Goal: Information Seeking & Learning: Find specific fact

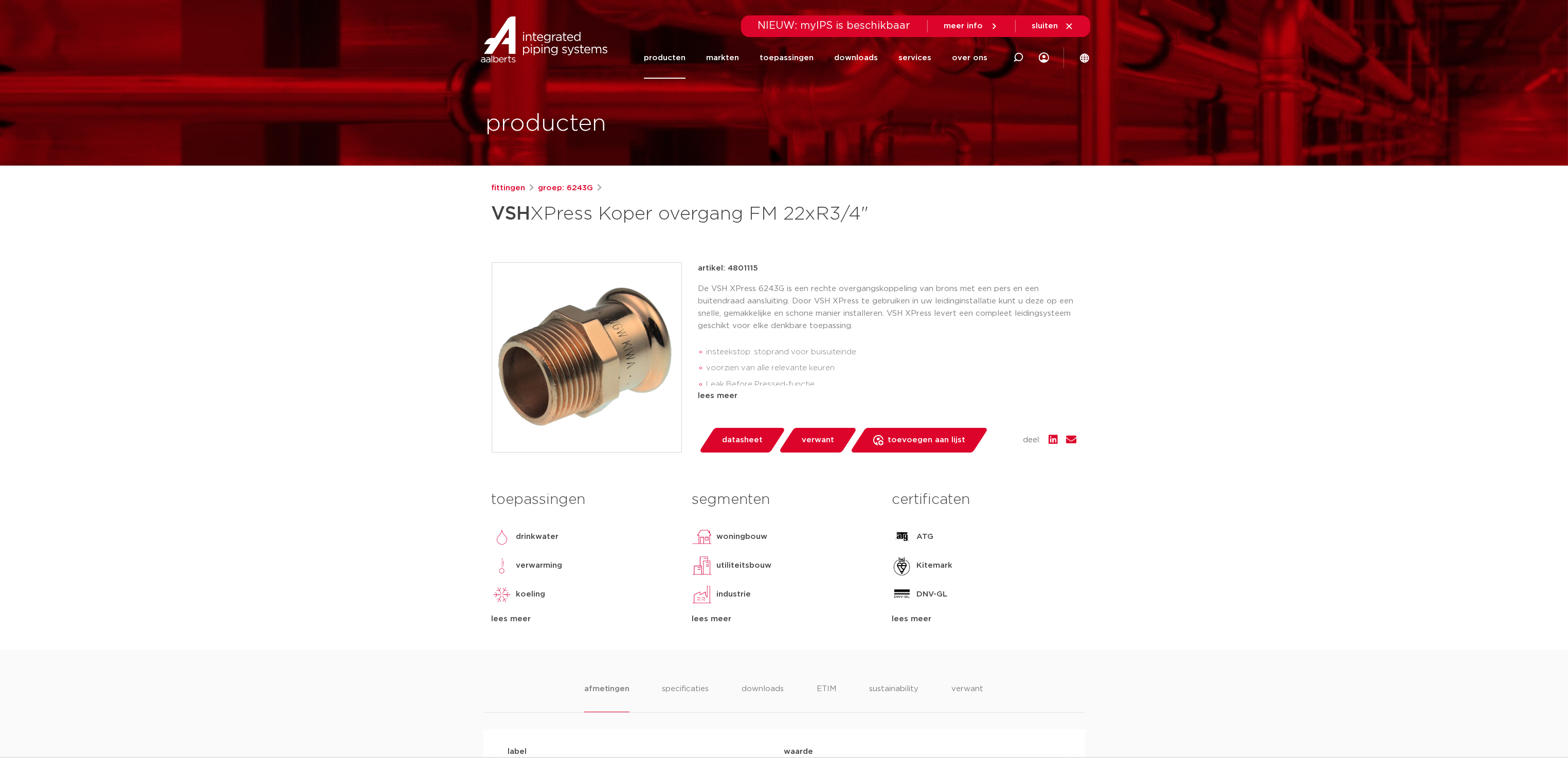
scroll to position [257, 0]
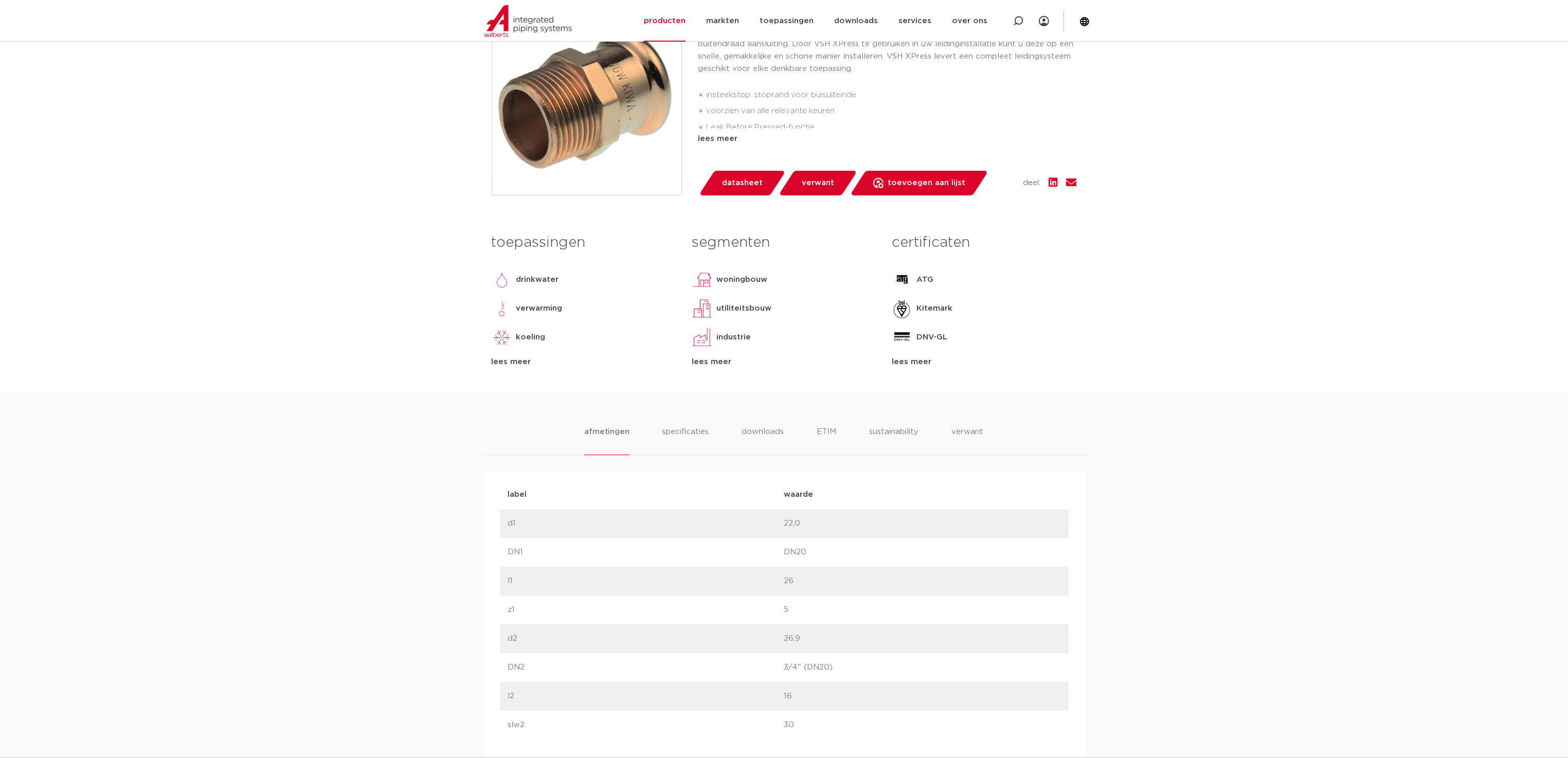
click at [775, 423] on div "afmetingen specificaties downloads ETIM sustainability verwant [GEOGRAPHIC_DATA…" at bounding box center [784, 751] width 1568 height 717
click at [772, 432] on li "downloads" at bounding box center [763, 441] width 43 height 29
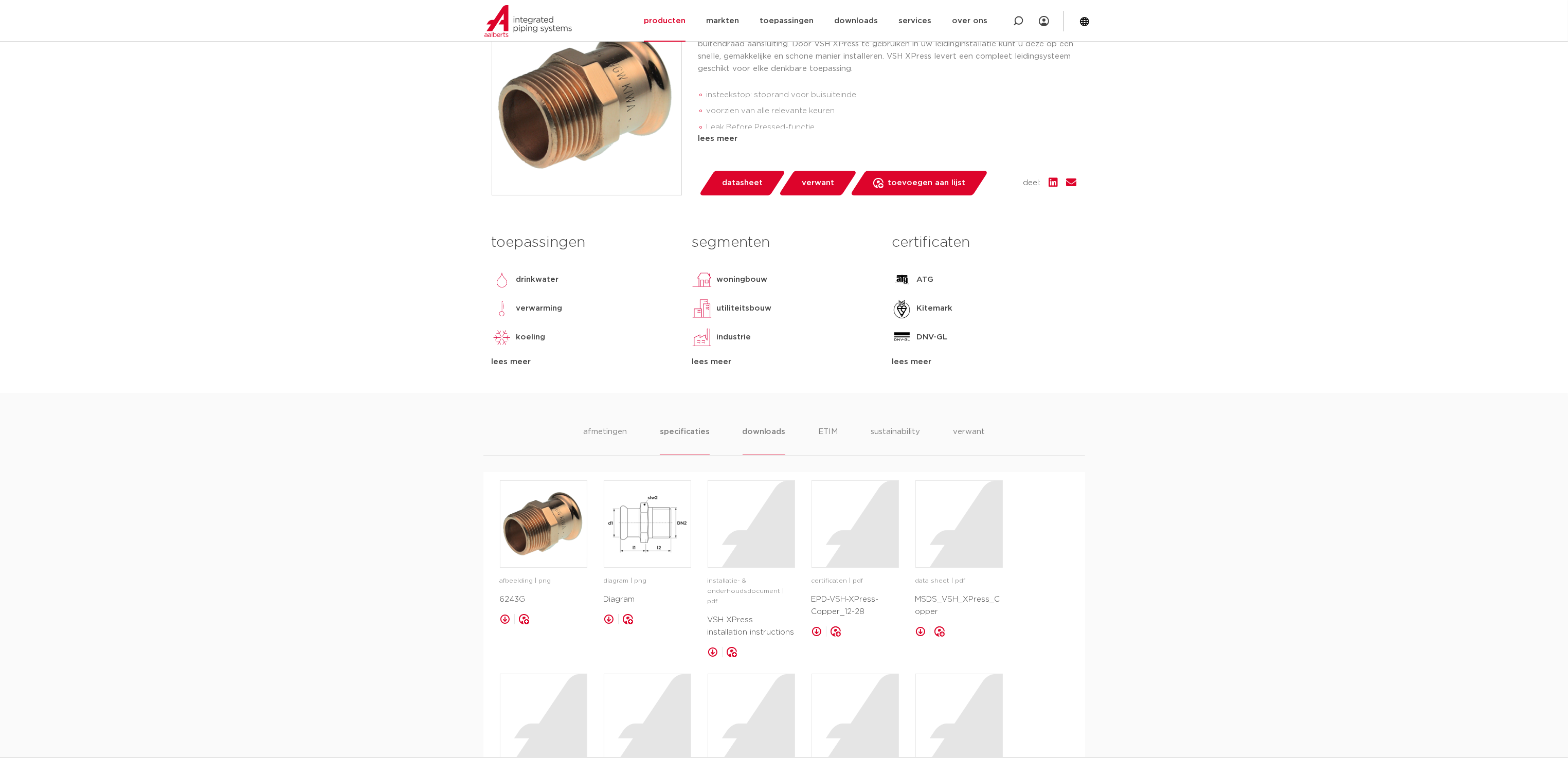
click at [689, 431] on li "specificaties" at bounding box center [684, 441] width 49 height 29
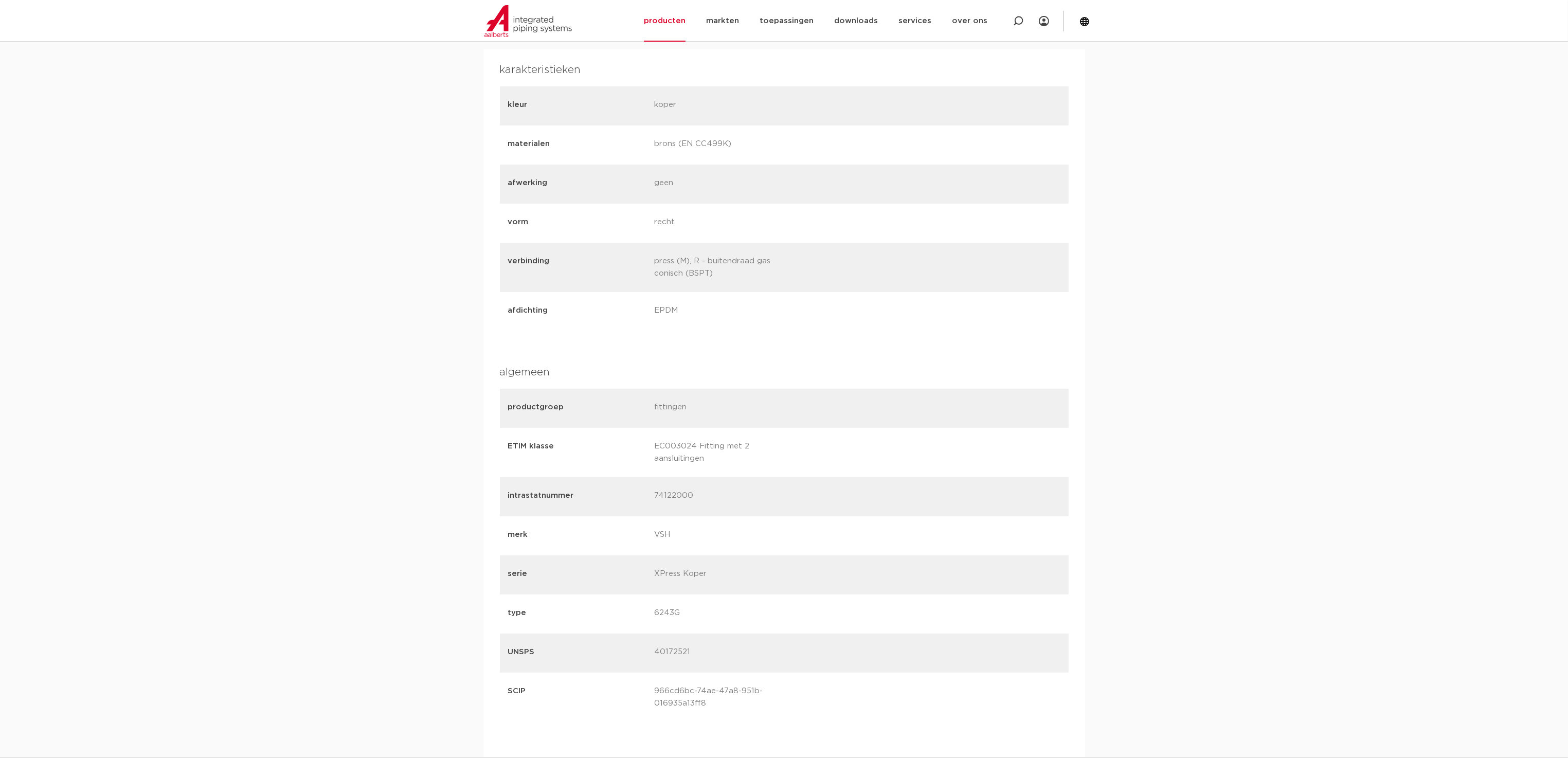
scroll to position [165, 0]
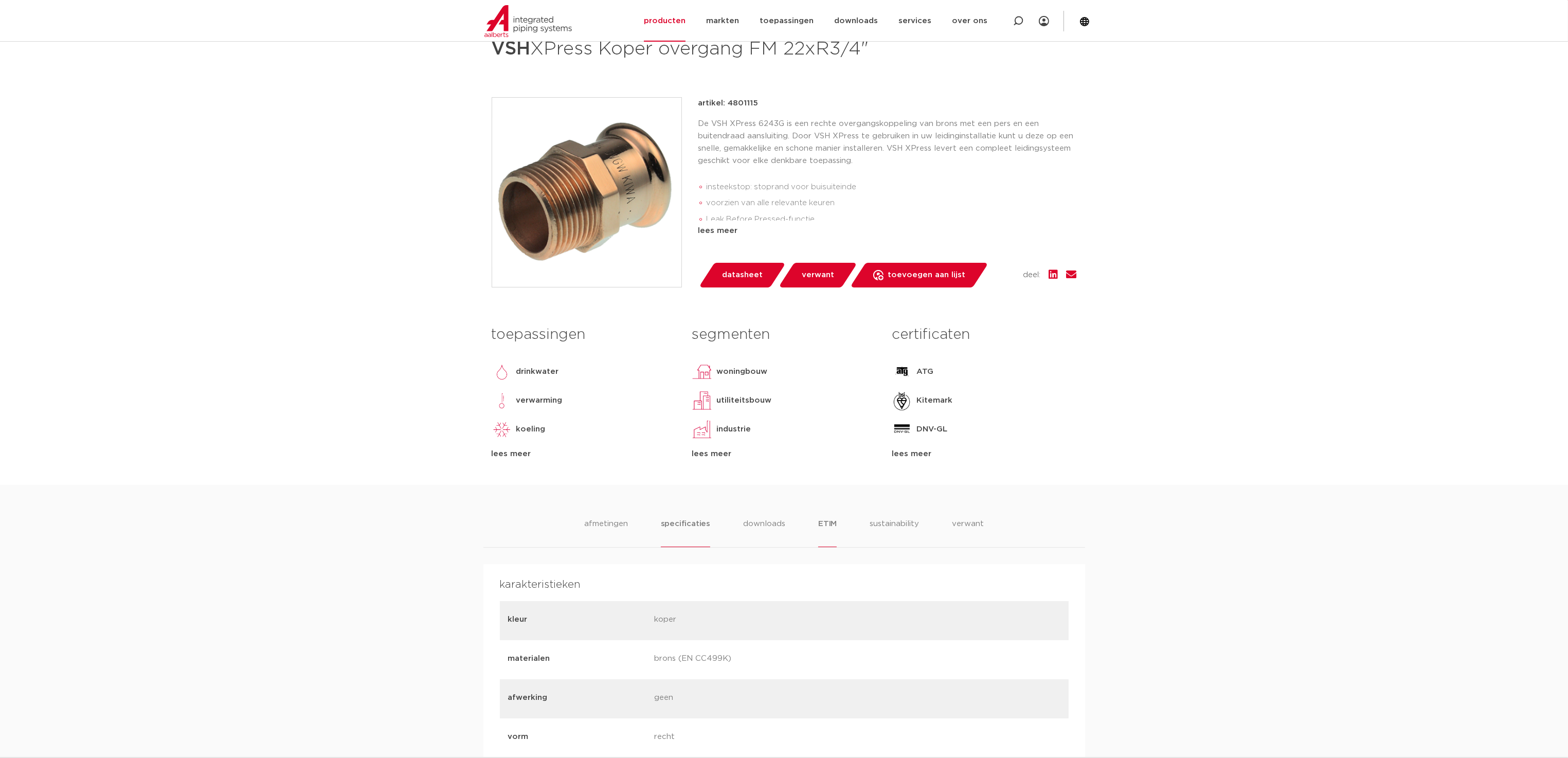
click at [834, 527] on li "ETIM" at bounding box center [827, 533] width 18 height 29
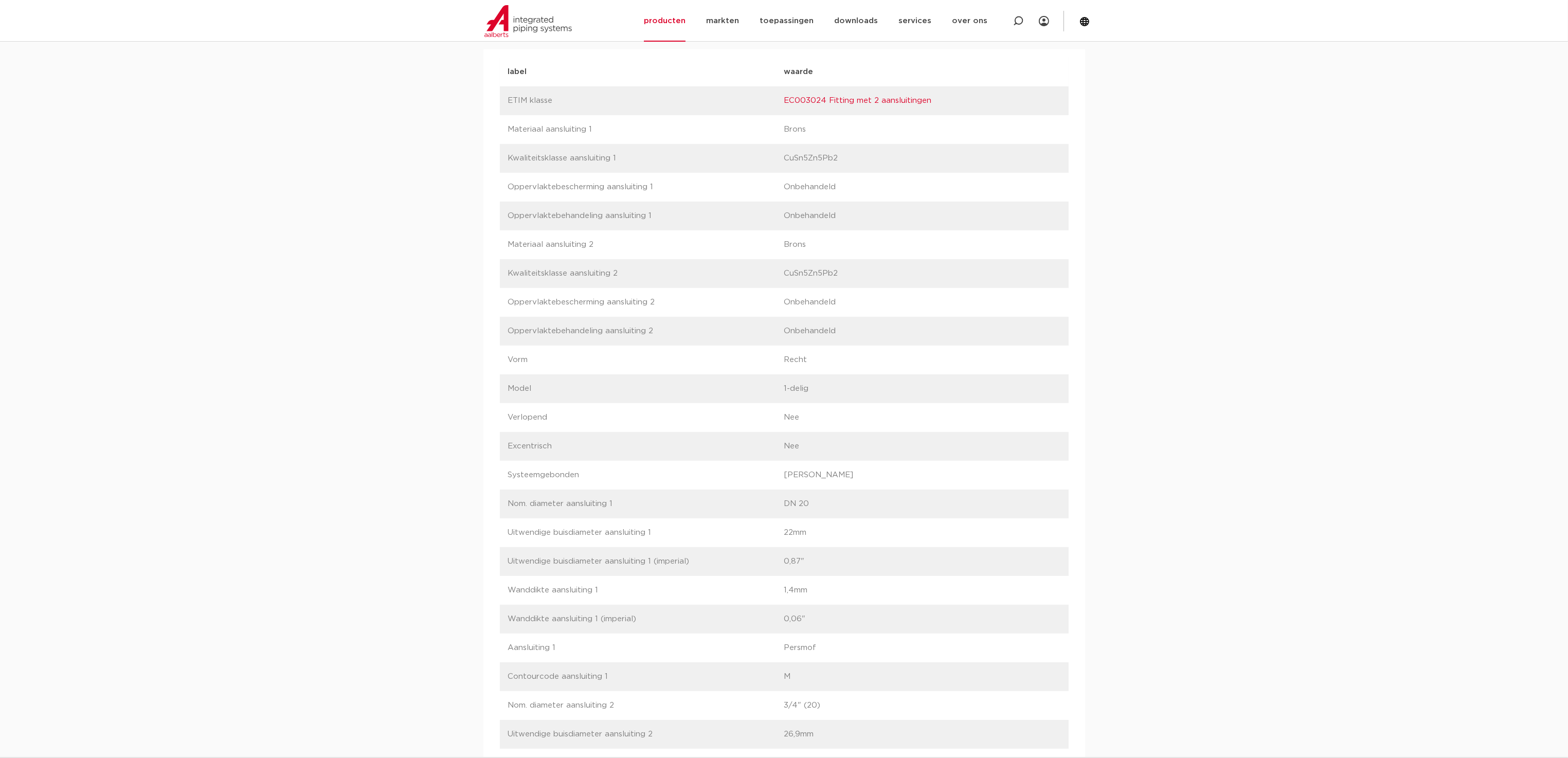
scroll to position [937, 0]
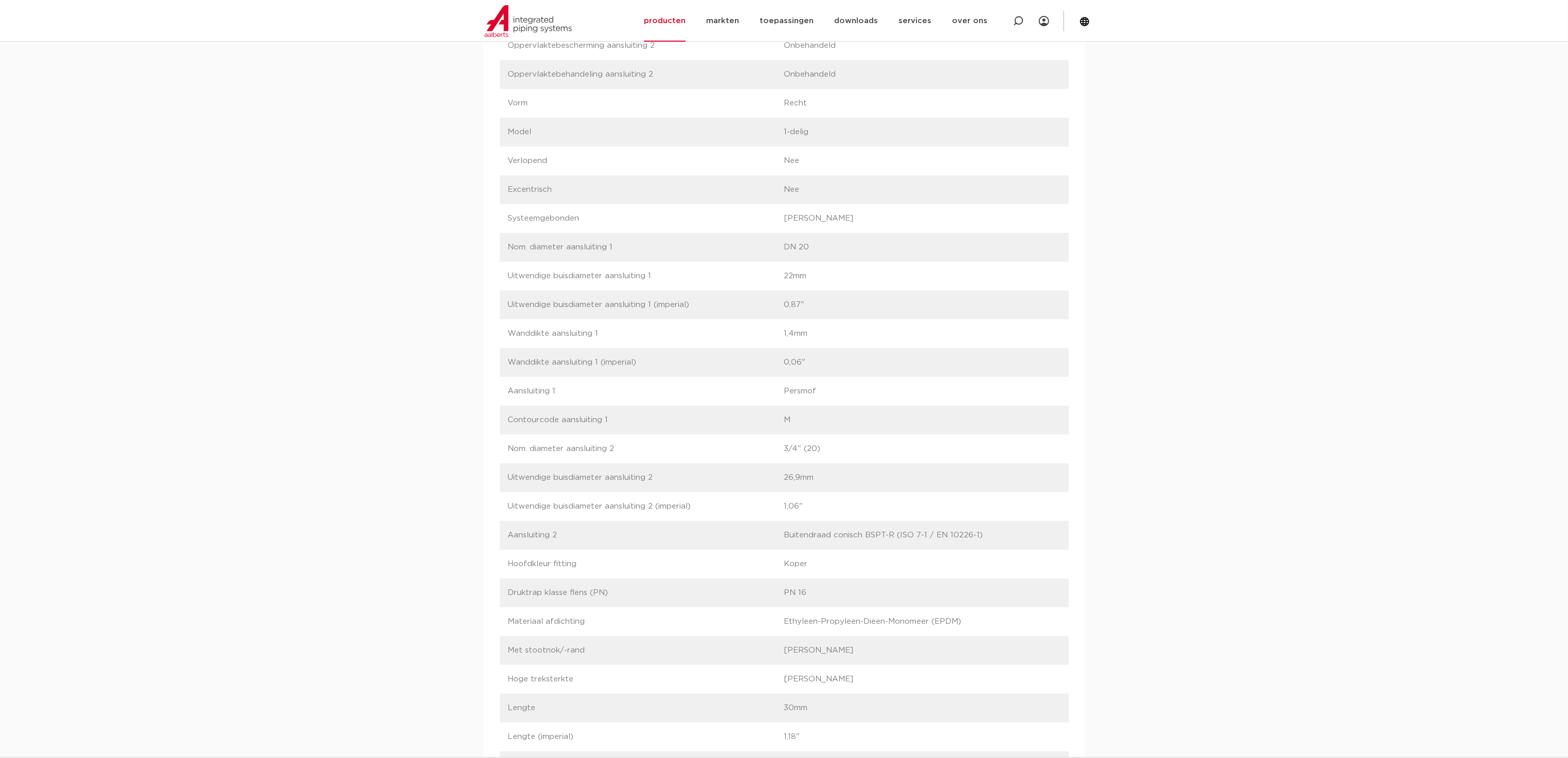
drag, startPoint x: 775, startPoint y: 245, endPoint x: 813, endPoint y: 247, distance: 38.1
click at [813, 247] on div "label Nom. diameter aansluiting 1 waarde DN 20" at bounding box center [784, 247] width 569 height 29
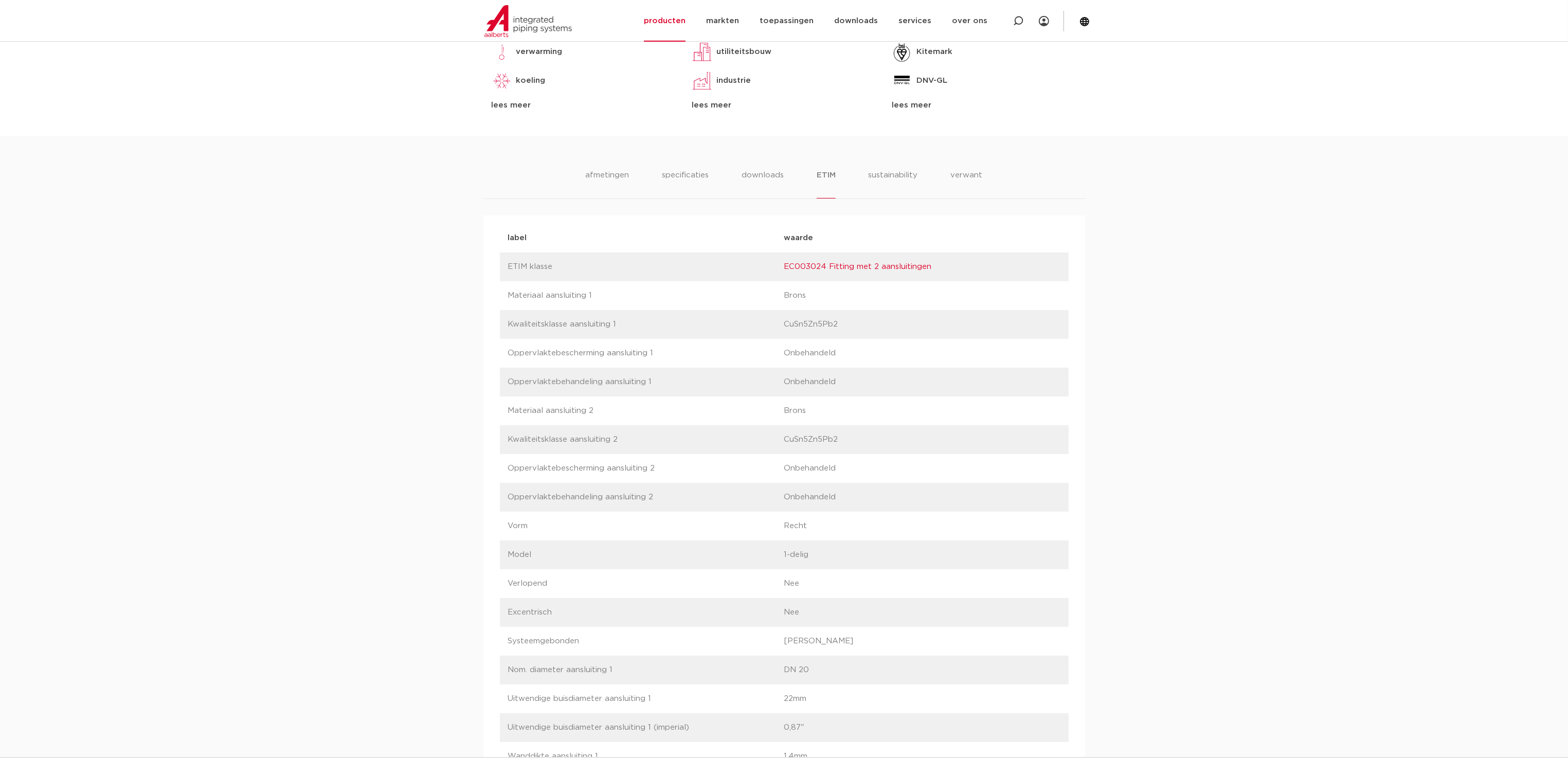
drag, startPoint x: 1109, startPoint y: 468, endPoint x: 1115, endPoint y: 466, distance: 6.3
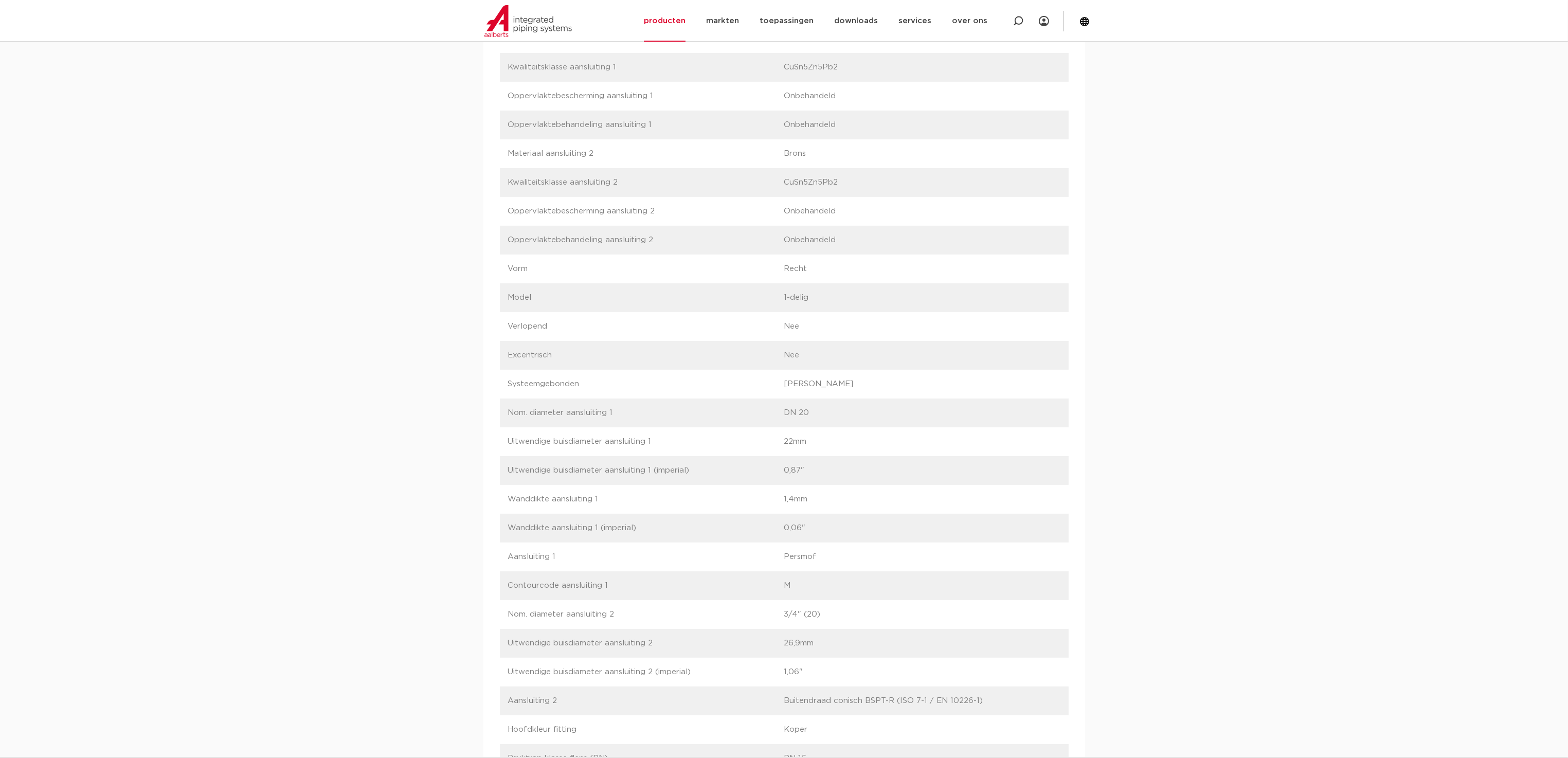
scroll to position [1029, 0]
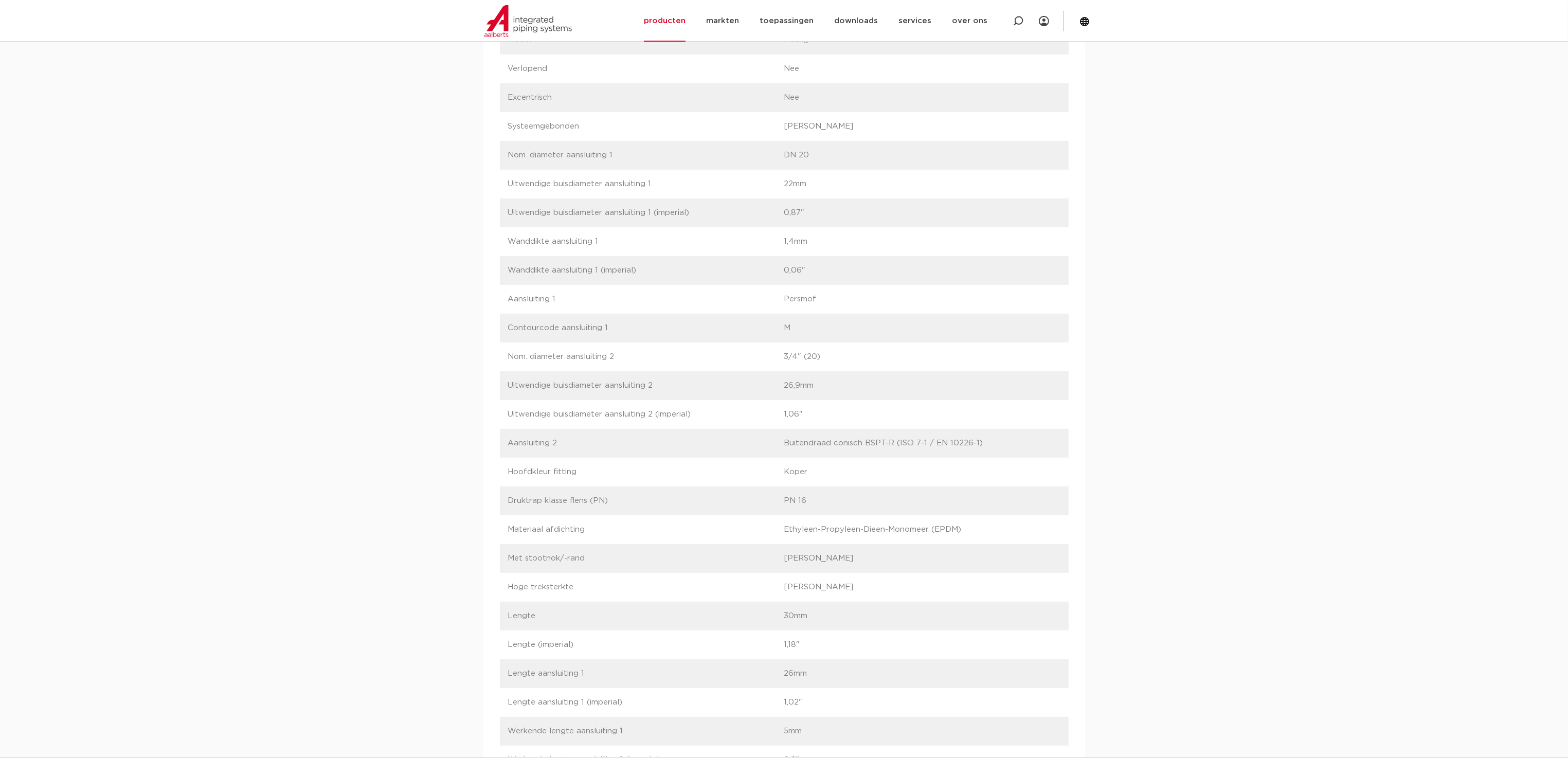
drag, startPoint x: 786, startPoint y: 437, endPoint x: 872, endPoint y: 450, distance: 87.0
click at [872, 450] on div "label Aansluiting 2 waarde Buitendraad conisch BSPT-R (ISO 7-1 / EN 10226-1)" at bounding box center [784, 443] width 569 height 29
click at [1158, 474] on div "afmetingen specificaties downloads ETIM sustainability verwant [GEOGRAPHIC_DATA…" at bounding box center [784, 591] width 1568 height 1939
drag, startPoint x: 791, startPoint y: 444, endPoint x: 856, endPoint y: 447, distance: 65.1
click at [856, 447] on p "Buitendraad conisch BSPT-R (ISO 7-1 / EN 10226-1)" at bounding box center [922, 443] width 276 height 12
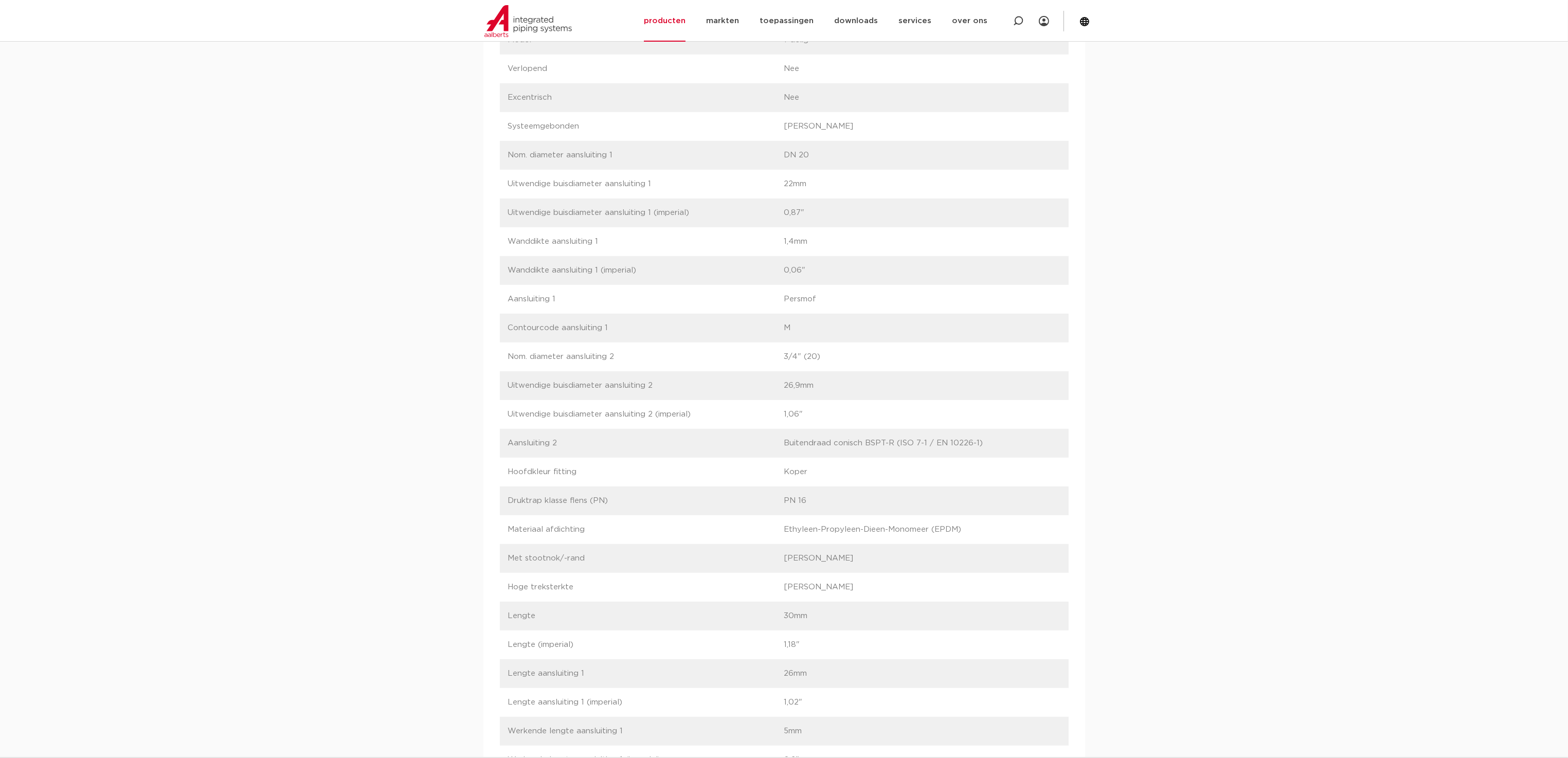
drag, startPoint x: 868, startPoint y: 444, endPoint x: 878, endPoint y: 444, distance: 10.0
click at [878, 444] on p "Buitendraad conisch BSPT-R (ISO 7-1 / EN 10226-1)" at bounding box center [922, 443] width 276 height 12
drag, startPoint x: 887, startPoint y: 441, endPoint x: 893, endPoint y: 443, distance: 6.3
click at [893, 443] on p "Buitendraad conisch BSPT-R (ISO 7-1 / EN 10226-1)" at bounding box center [922, 443] width 276 height 12
drag, startPoint x: 867, startPoint y: 444, endPoint x: 891, endPoint y: 452, distance: 25.3
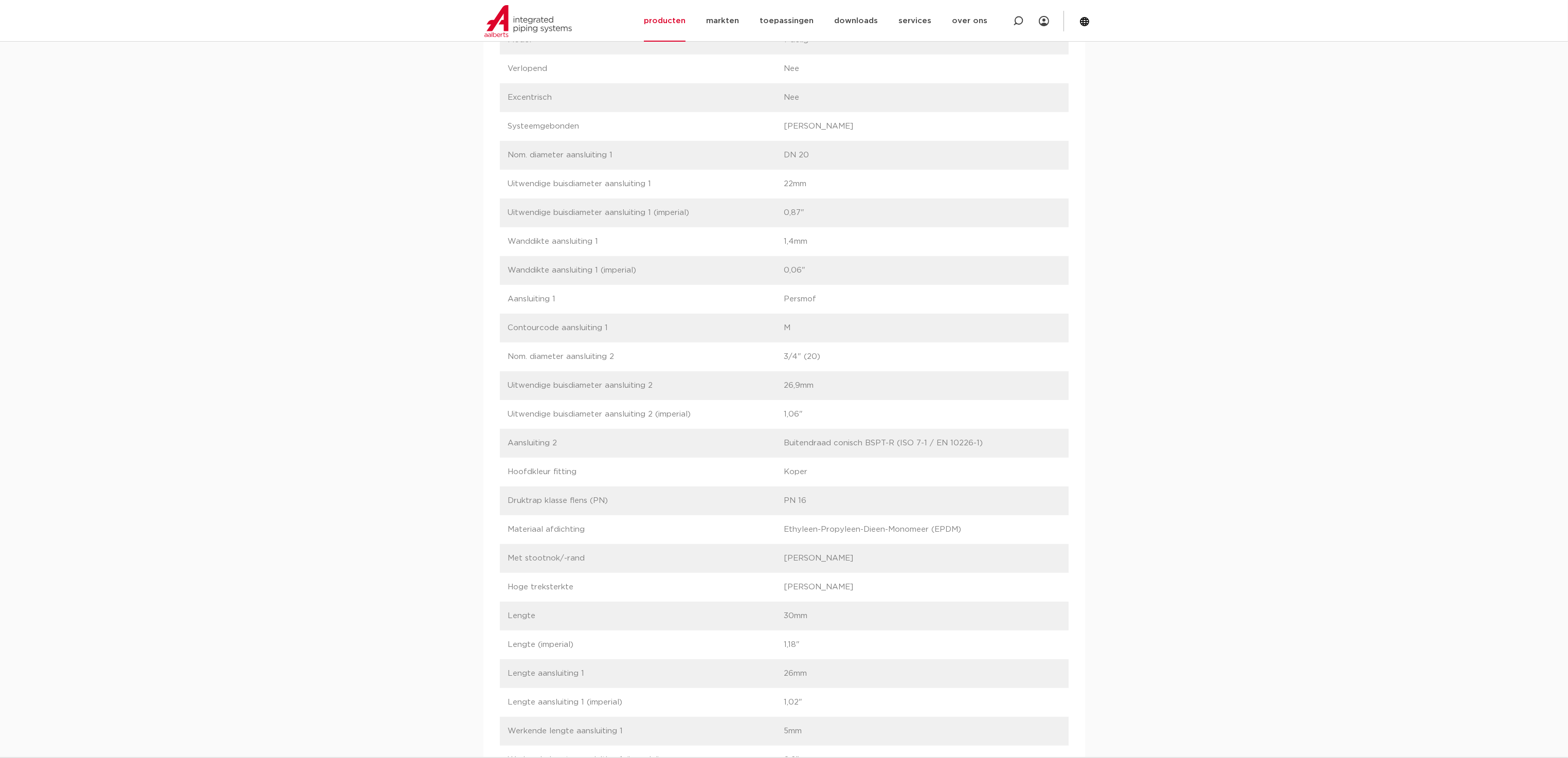
click at [891, 452] on div "label Aansluiting 2 waarde Buitendraad conisch BSPT-R (ISO 7-1 / EN 10226-1)" at bounding box center [784, 443] width 569 height 29
copy p "BSPT-R"
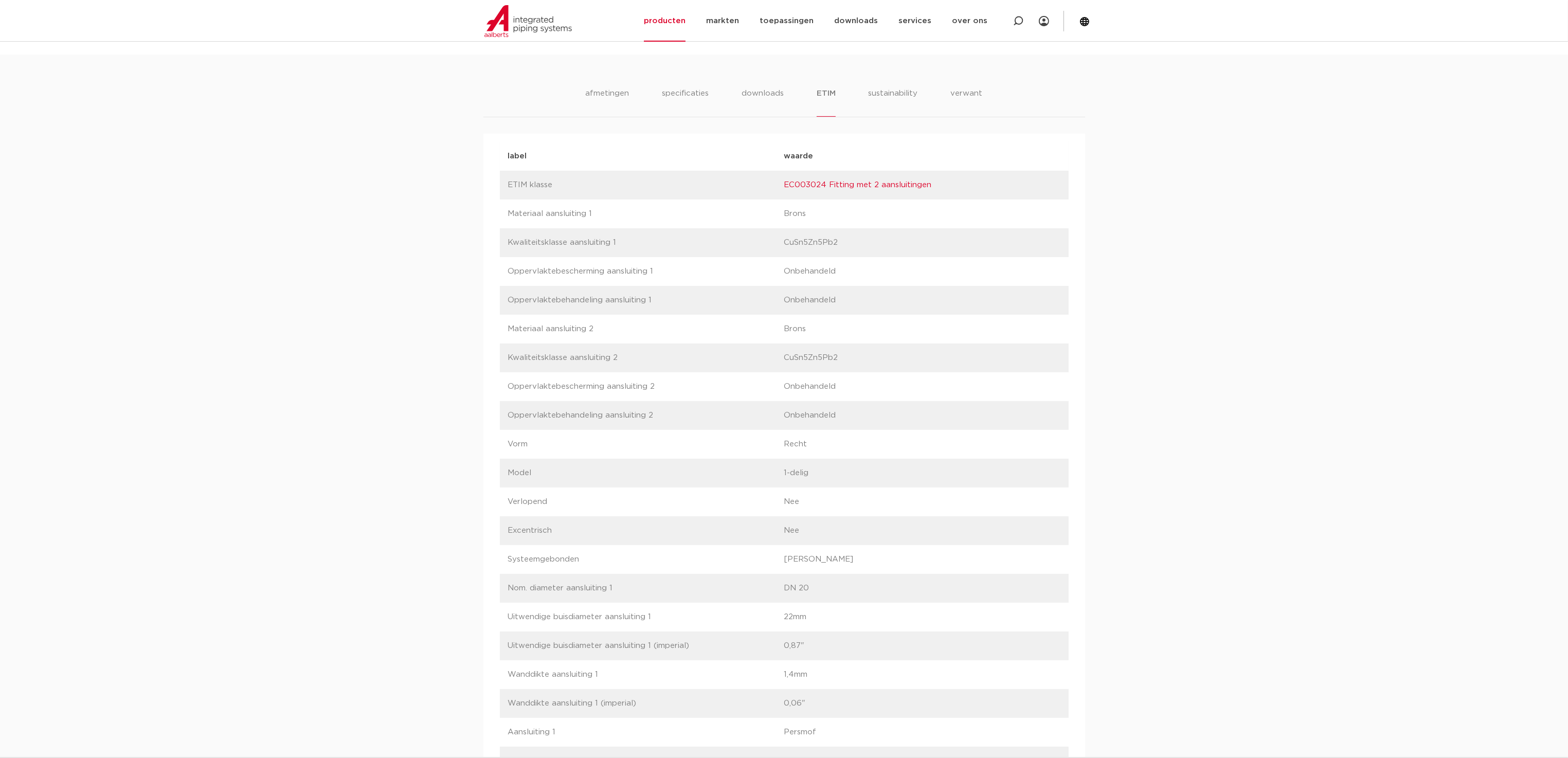
scroll to position [514, 0]
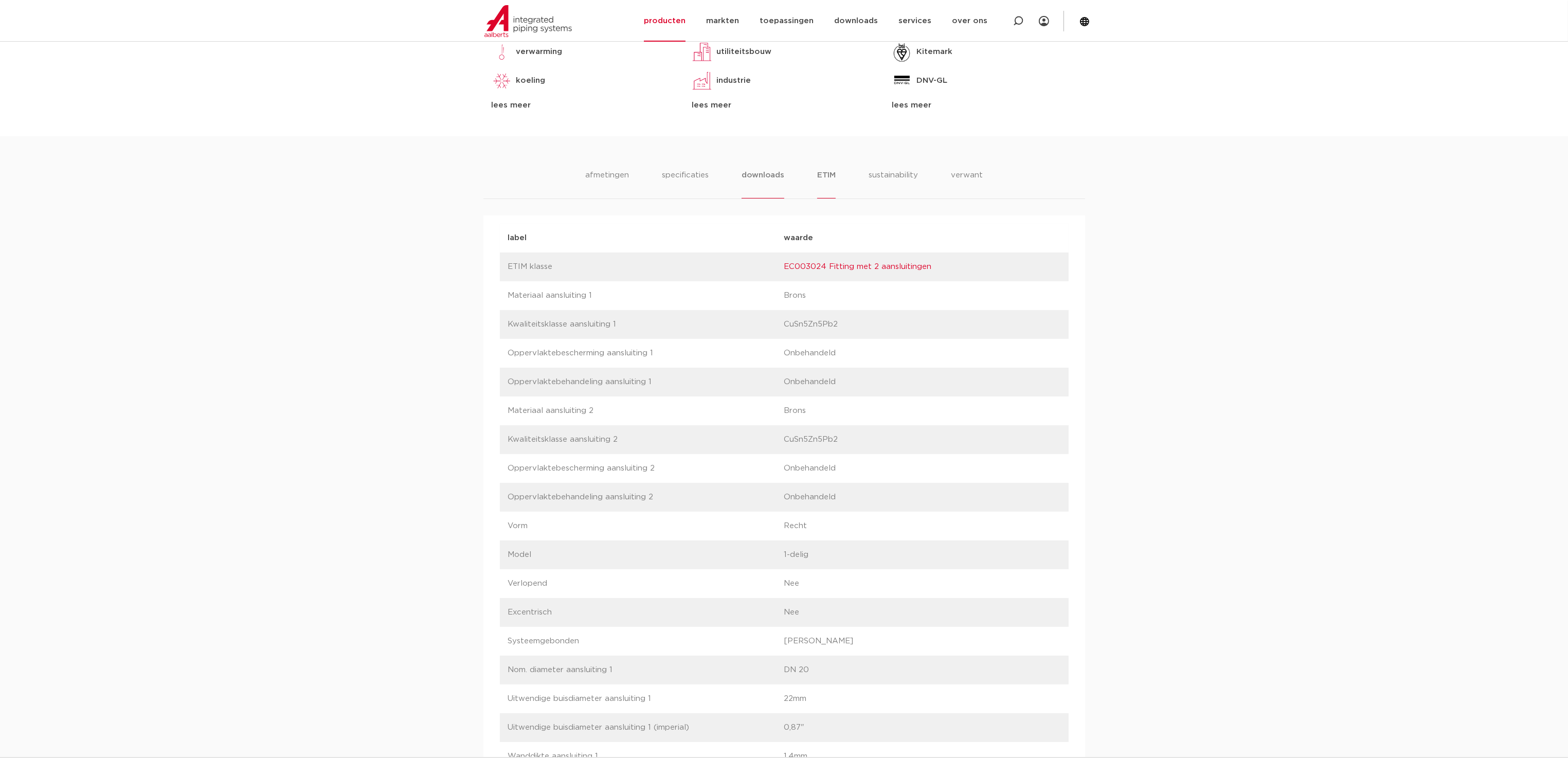
click at [765, 173] on li "downloads" at bounding box center [763, 184] width 43 height 29
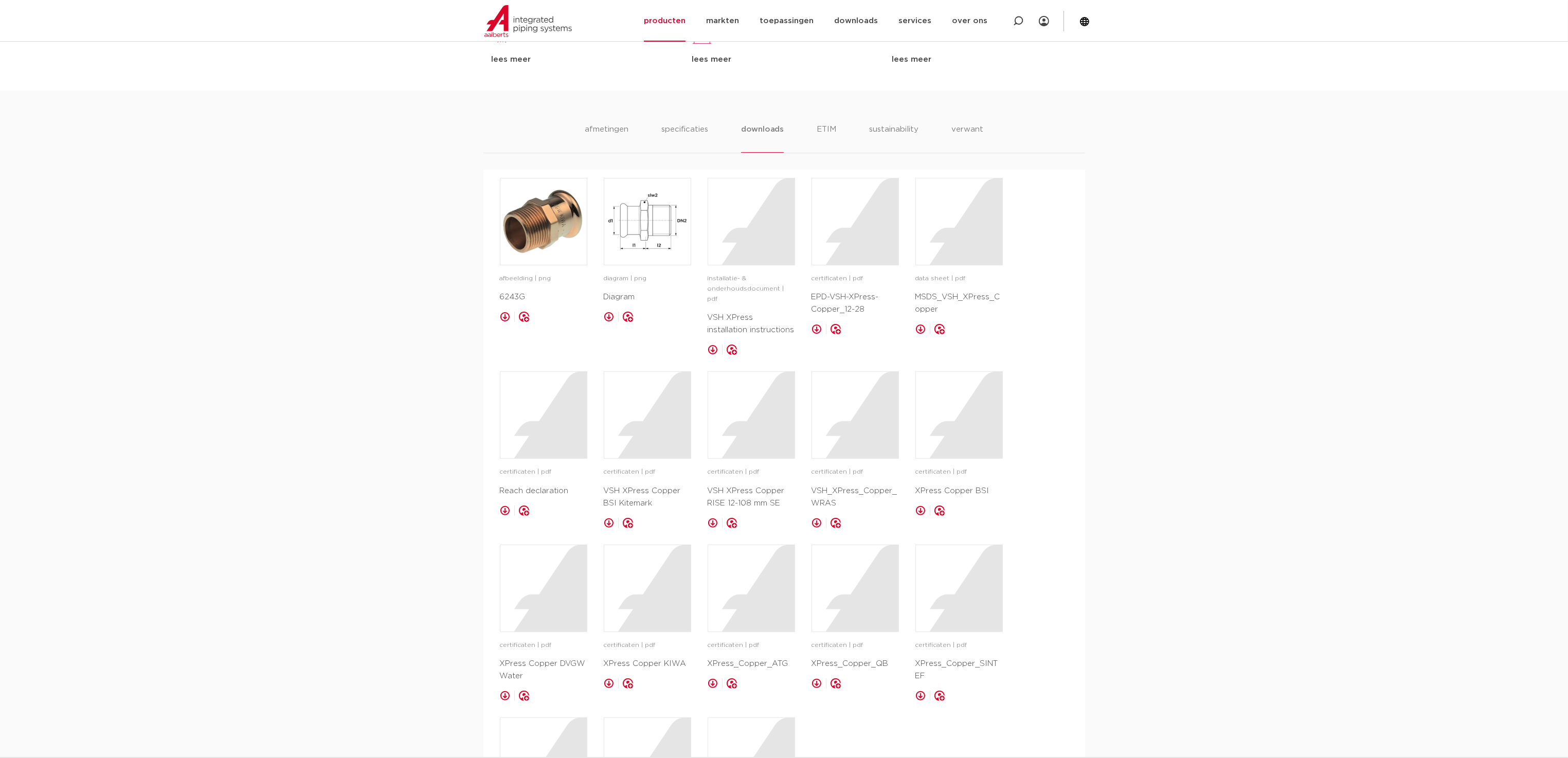
scroll to position [555, 0]
click at [612, 143] on li "afmetingen" at bounding box center [607, 143] width 45 height 29
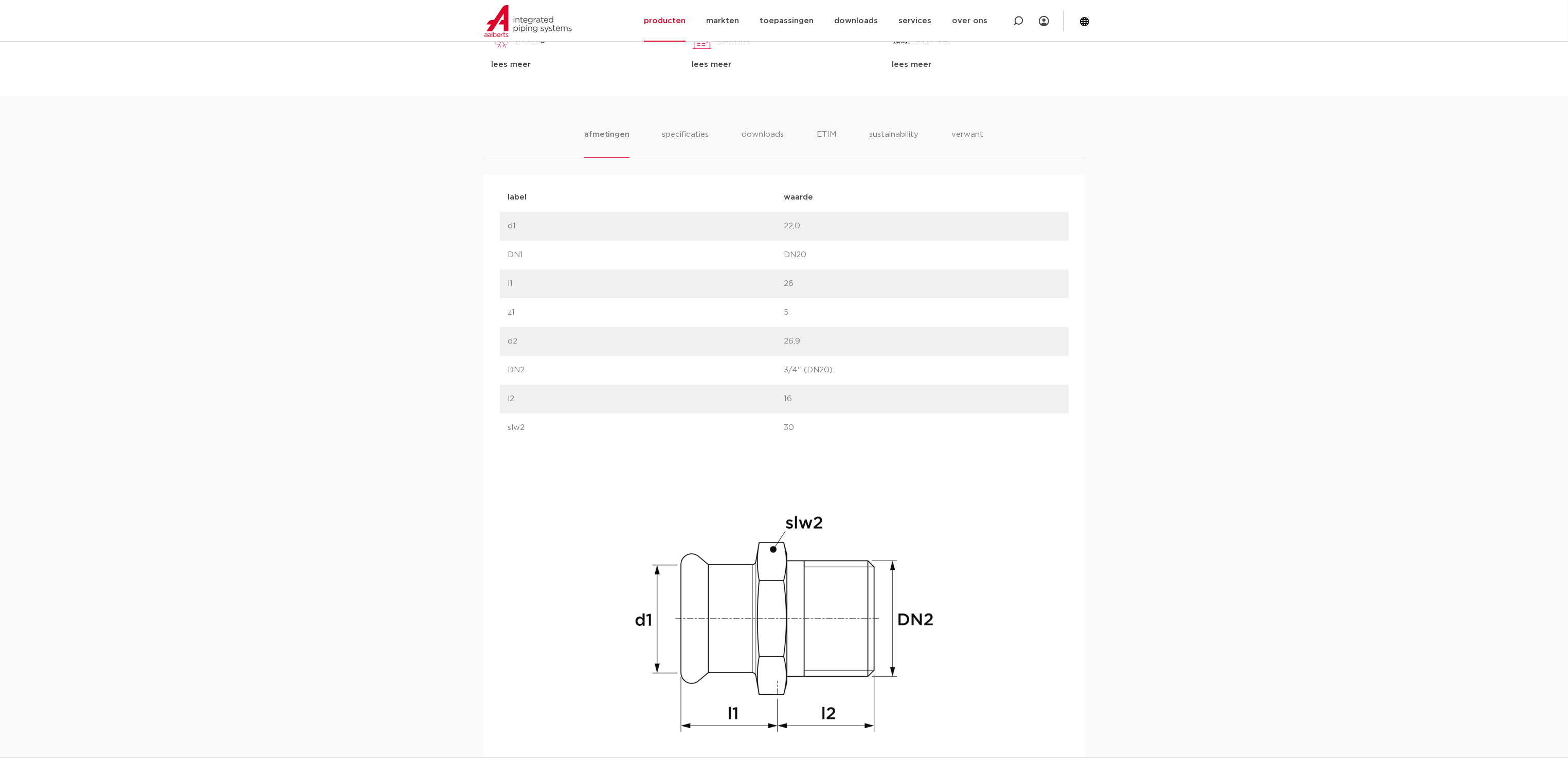
click at [811, 137] on ul "afmetingen specificaties downloads ETIM sustainability verwant" at bounding box center [784, 143] width 399 height 29
click at [823, 135] on li "ETIM" at bounding box center [826, 143] width 18 height 29
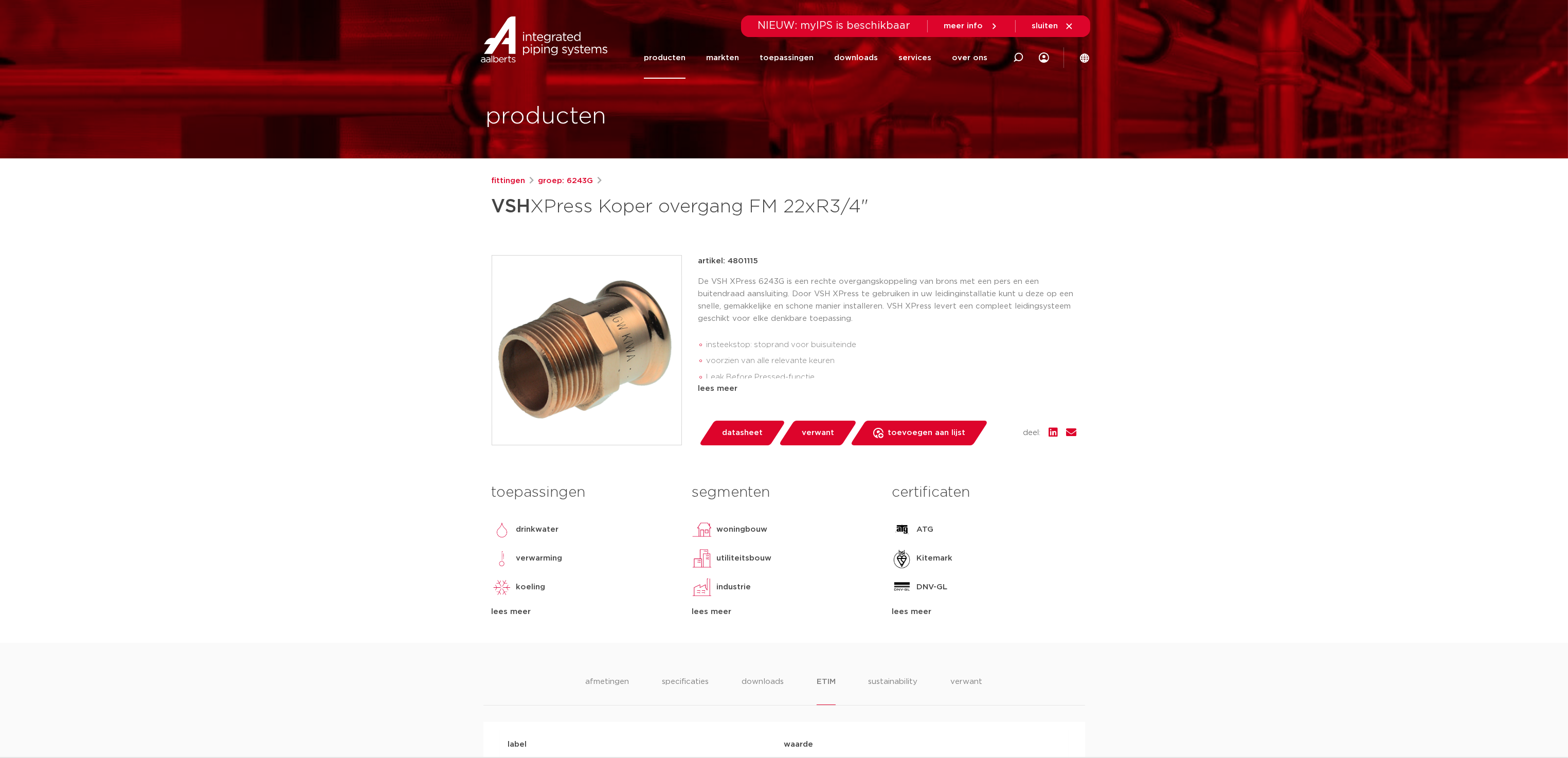
scroll to position [0, 0]
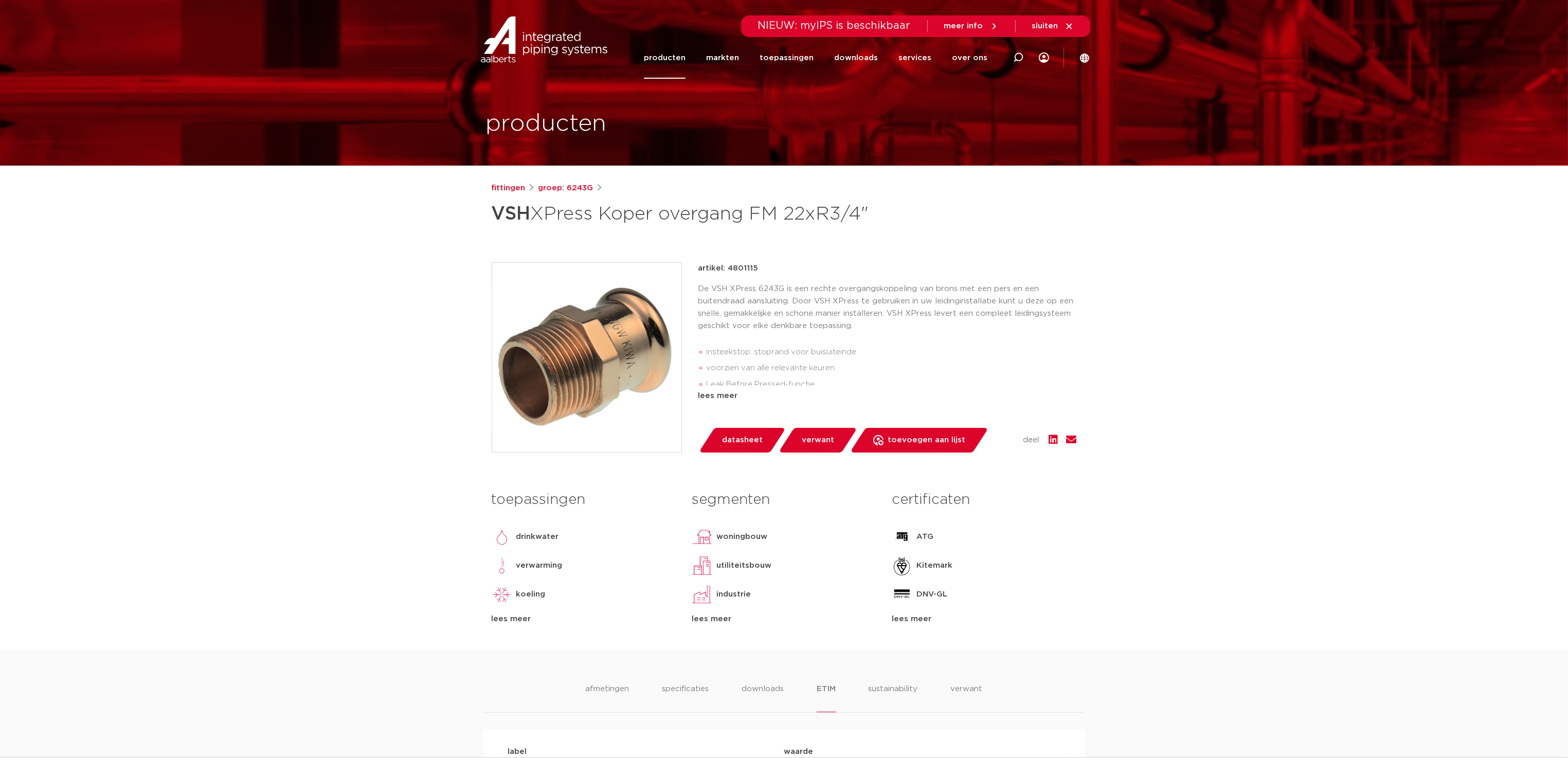
click at [909, 614] on div "lees meer" at bounding box center [984, 619] width 184 height 12
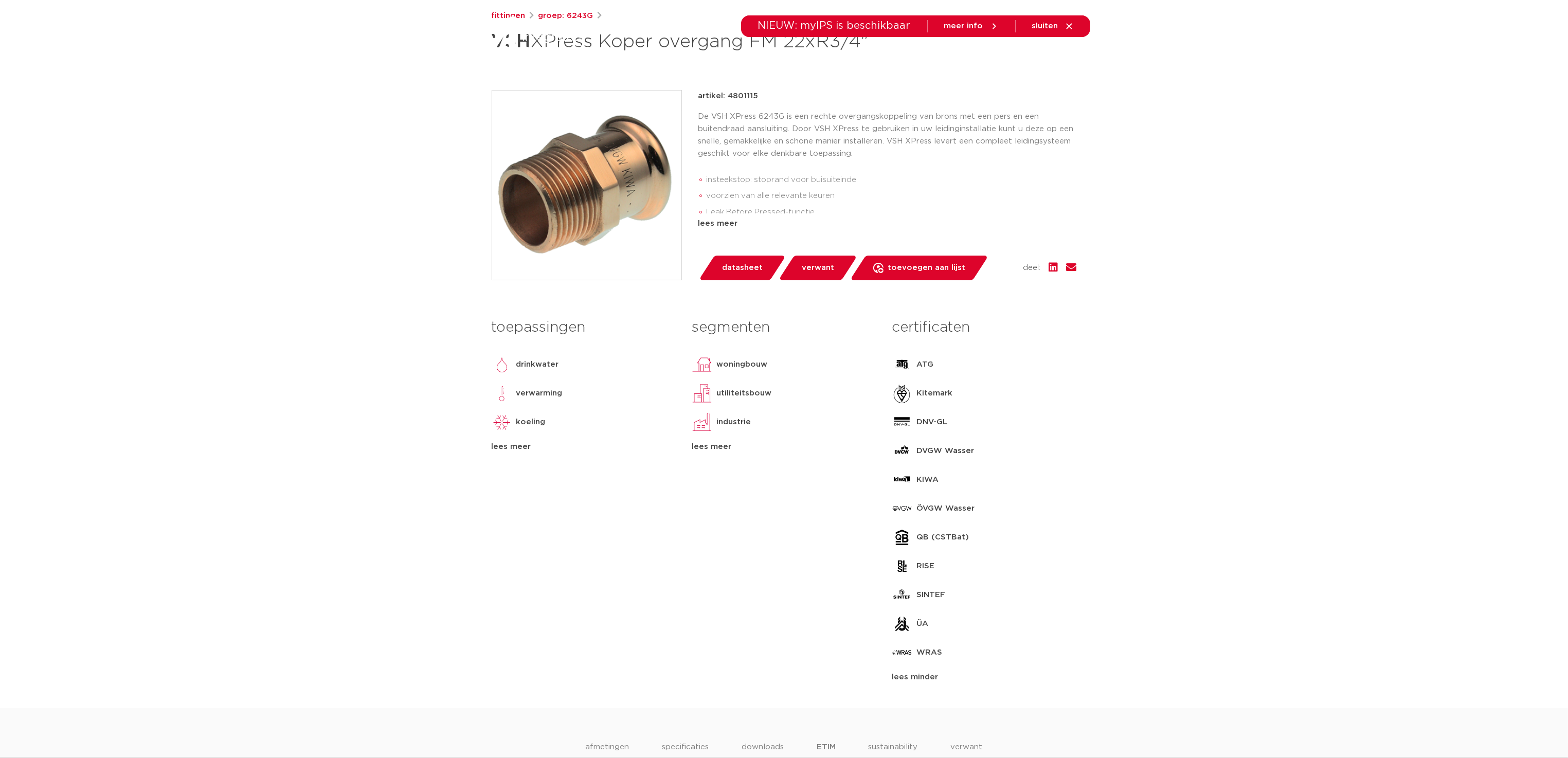
scroll to position [257, 0]
